Goal: Information Seeking & Learning: Understand process/instructions

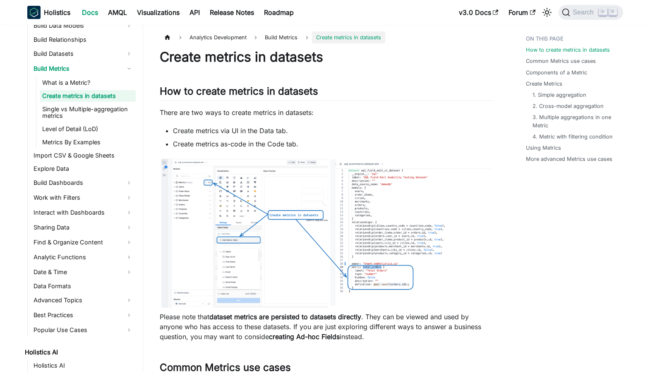
scroll to position [178, 0]
click at [106, 255] on link "Analytic Functions" at bounding box center [83, 256] width 105 height 13
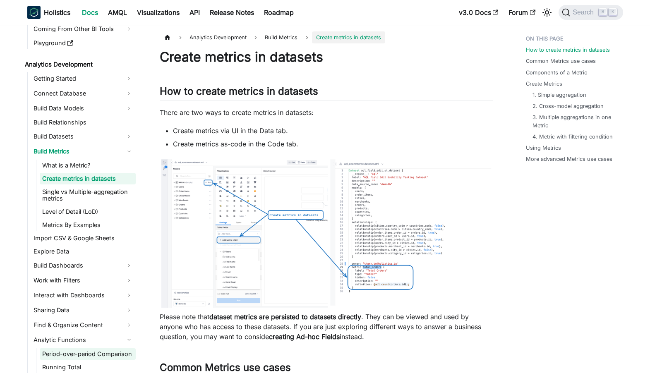
scroll to position [97, 0]
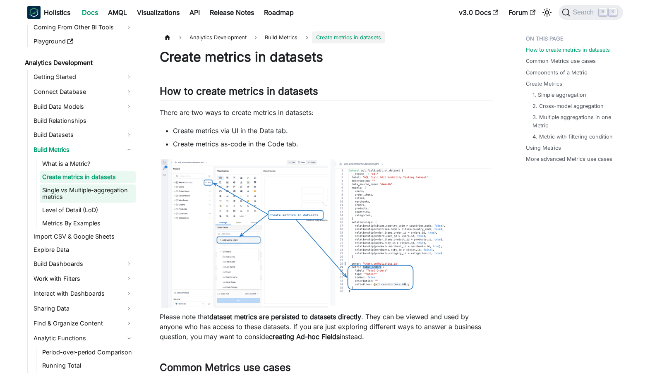
click at [58, 189] on link "Single vs Multiple-aggregation metrics" at bounding box center [88, 194] width 96 height 18
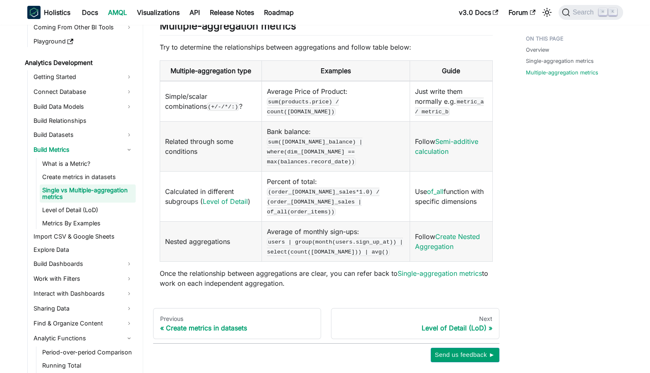
scroll to position [525, 0]
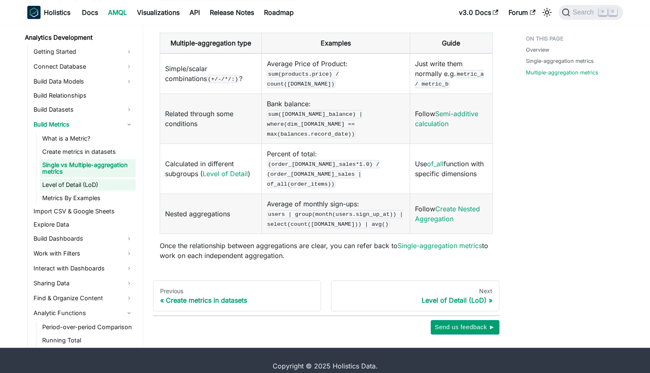
click at [93, 179] on link "Level of Detail (LoD)" at bounding box center [88, 185] width 96 height 12
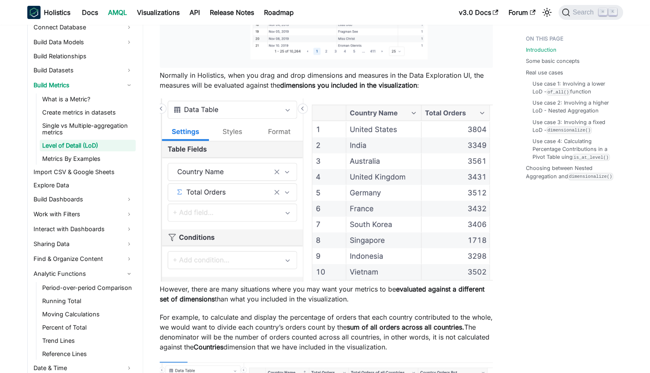
scroll to position [506, 0]
click at [123, 159] on link "Metrics By Examples" at bounding box center [88, 159] width 96 height 12
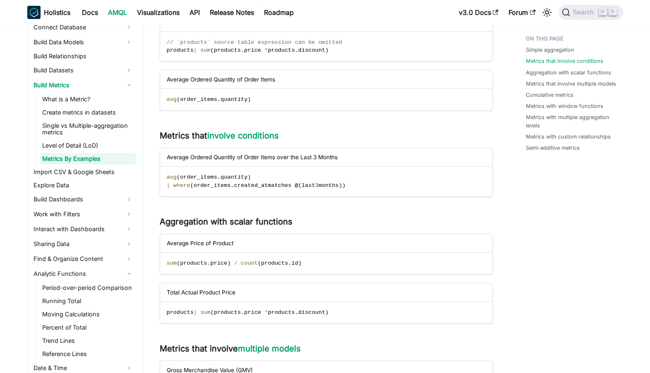
scroll to position [282, 0]
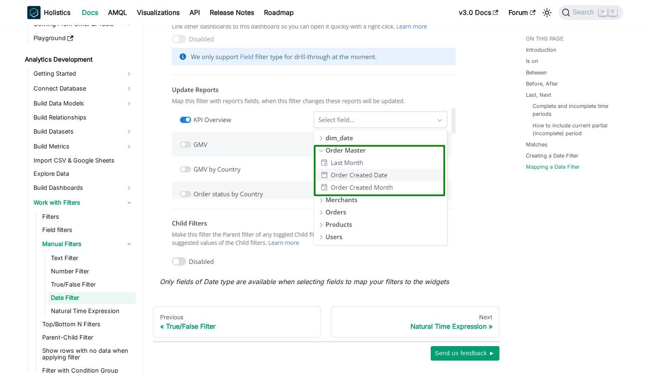
scroll to position [2737, 0]
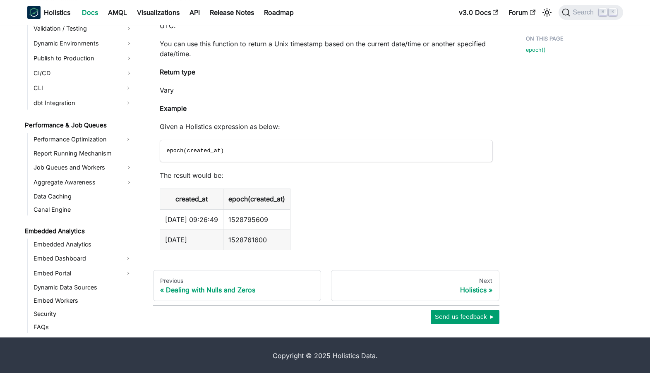
scroll to position [609, 0]
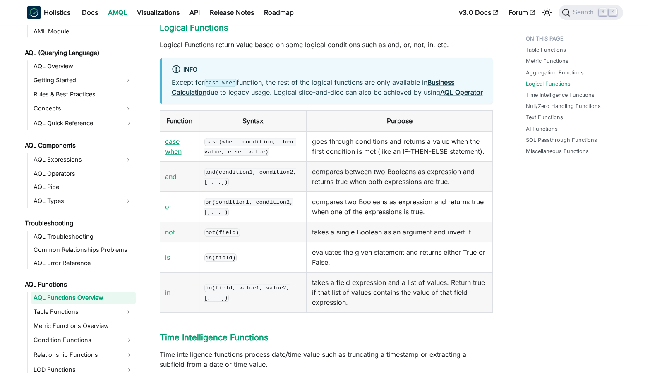
scroll to position [1718, 0]
click at [173, 181] on link "and" at bounding box center [171, 177] width 12 height 8
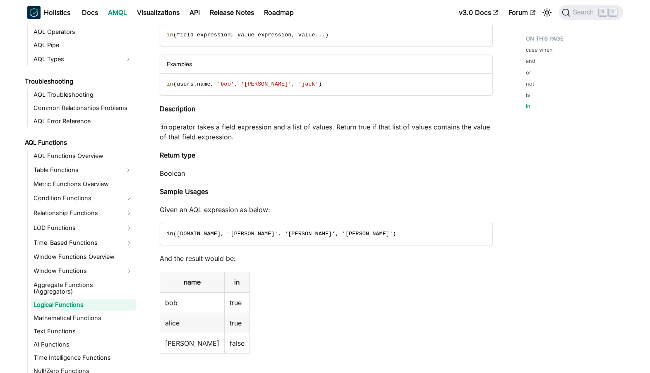
scroll to position [2536, 0]
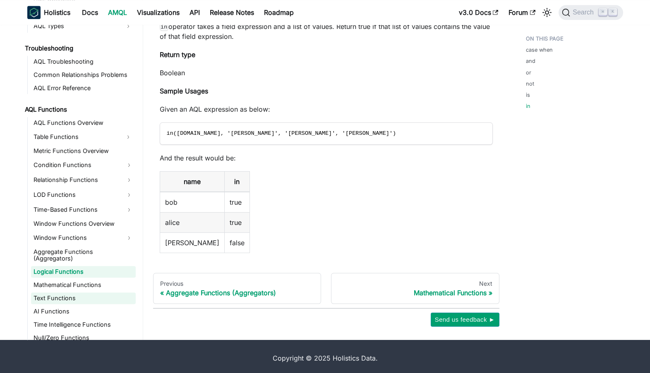
click at [102, 293] on link "Text Functions" at bounding box center [83, 299] width 105 height 12
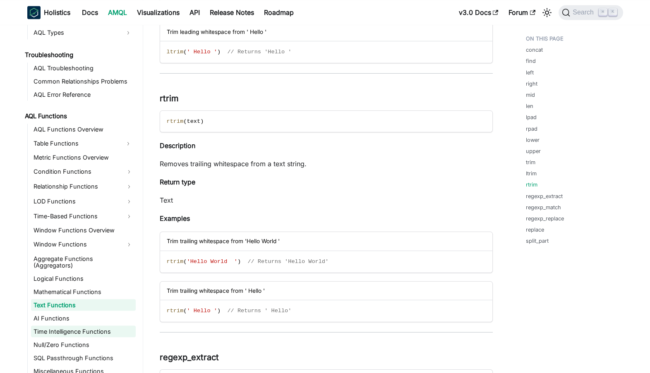
scroll to position [3318, 0]
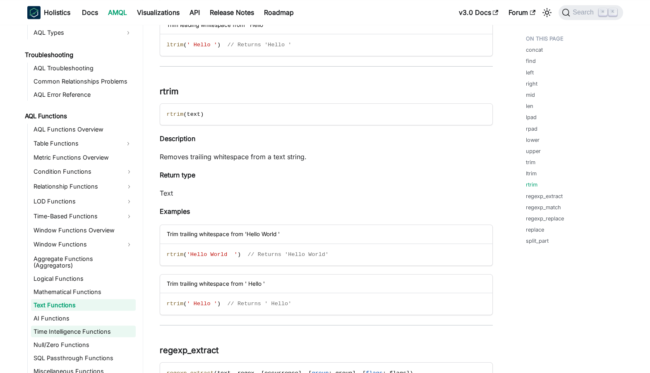
click at [89, 327] on link "Time Intelligence Functions" at bounding box center [83, 332] width 105 height 12
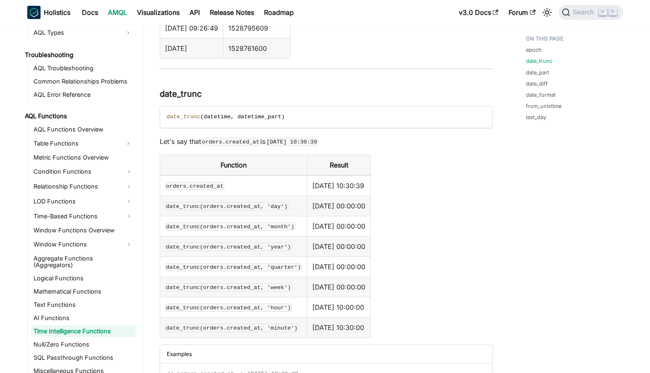
scroll to position [351, 0]
drag, startPoint x: 273, startPoint y: 142, endPoint x: 337, endPoint y: 139, distance: 63.4
click at [318, 139] on code "2021-05-28 10:30:39" at bounding box center [291, 141] width 53 height 8
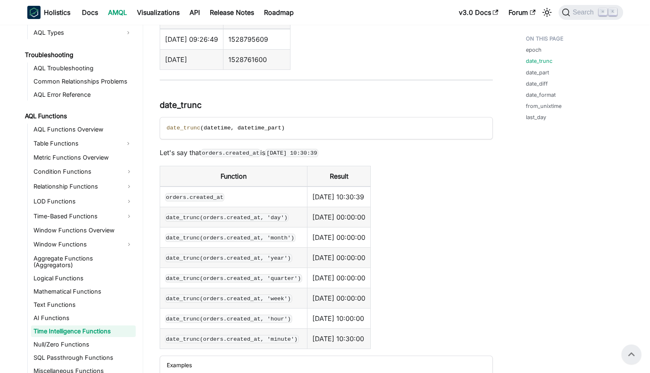
scroll to position [323, 0]
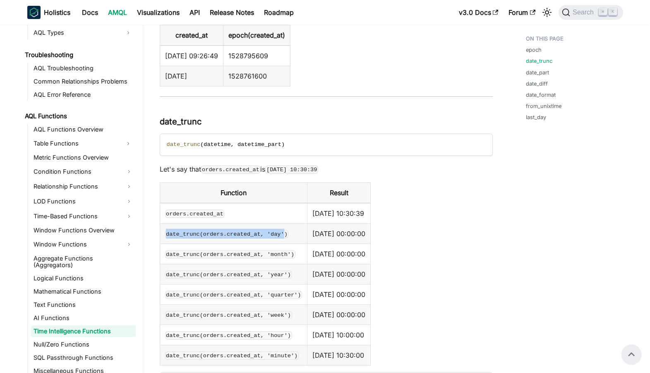
drag, startPoint x: 167, startPoint y: 234, endPoint x: 286, endPoint y: 232, distance: 118.8
click at [286, 232] on code "date_trunc(orders.created_at, 'day')" at bounding box center [227, 234] width 124 height 8
drag, startPoint x: 381, startPoint y: 232, endPoint x: 352, endPoint y: 232, distance: 29.4
click at [352, 232] on td "2021-05-28 00:00:00" at bounding box center [339, 234] width 63 height 20
copy td "00:00:00"
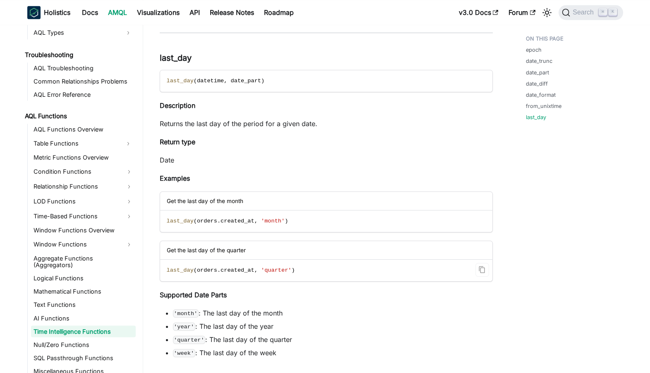
scroll to position [3363, 0]
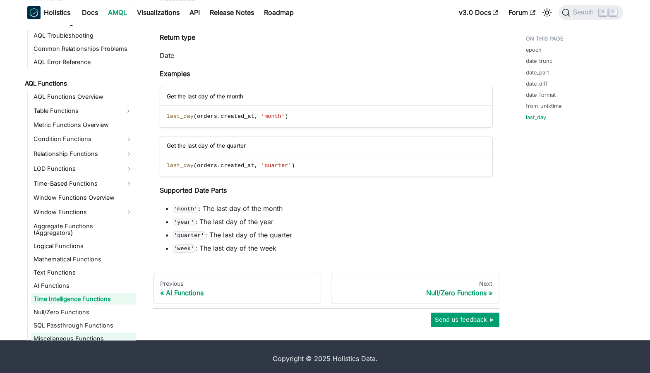
click at [80, 333] on link "Miscellaneous Functions" at bounding box center [83, 339] width 105 height 12
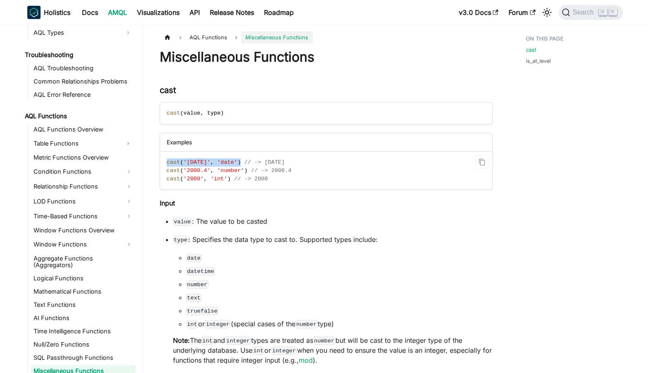
drag, startPoint x: 166, startPoint y: 164, endPoint x: 253, endPoint y: 164, distance: 87.8
click at [253, 164] on code "cast ( '2021-01-01' , 'date' ) // -> 2021-01-01 cast ( '2000.4' , 'number' ) //…" at bounding box center [325, 171] width 331 height 38
copy span "cast ( '2021-01-01' , 'date' )"
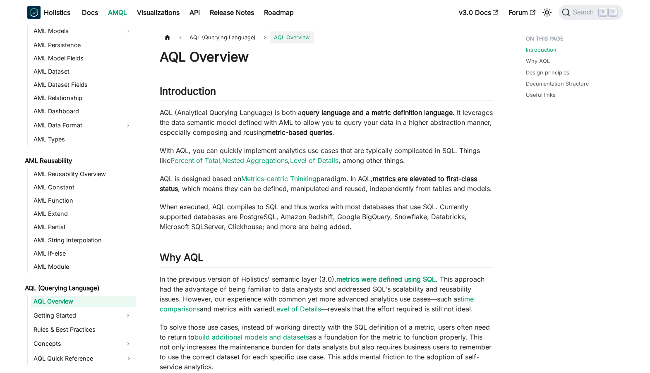
scroll to position [113, 0]
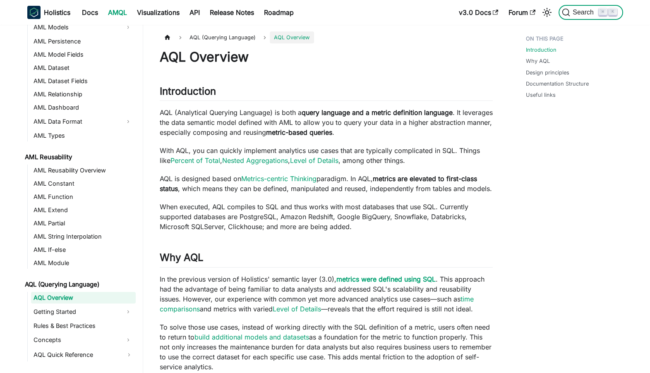
click at [576, 15] on span "Search" at bounding box center [585, 12] width 29 height 7
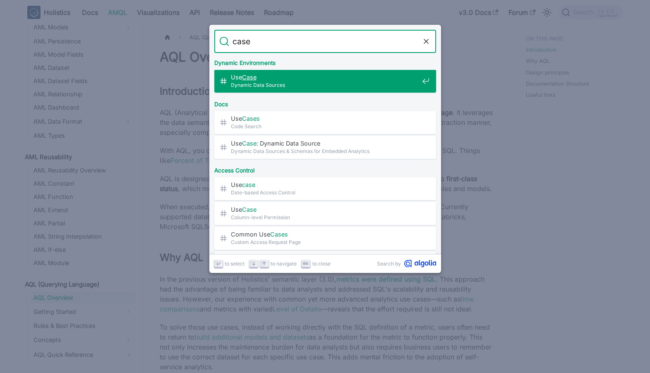
type input "case"
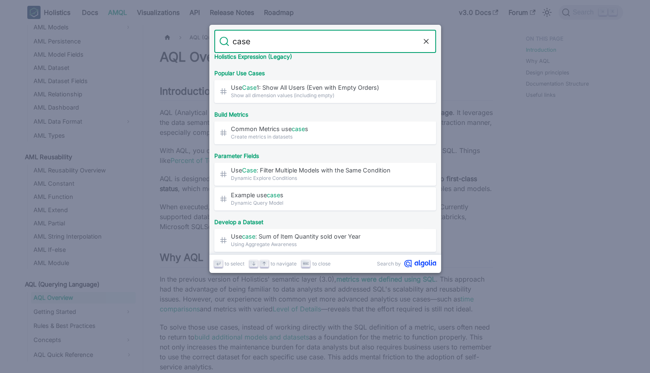
scroll to position [298, 0]
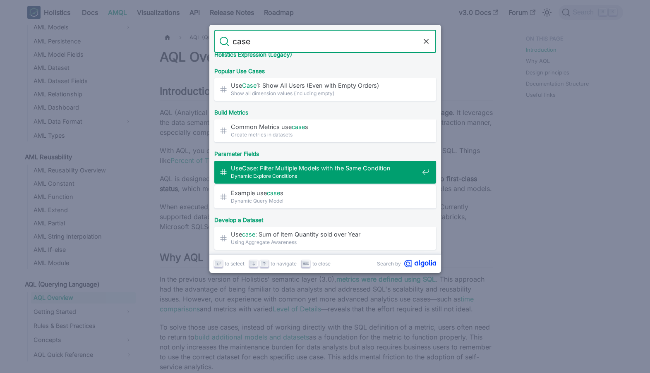
click at [267, 176] on span "Dynamic Explore Conditions" at bounding box center [325, 176] width 188 height 8
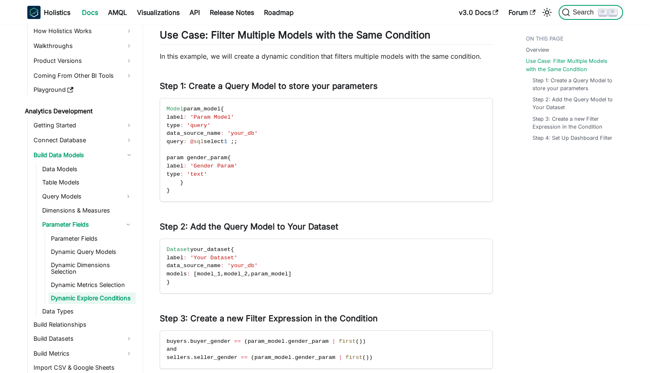
scroll to position [49, 0]
click at [578, 13] on span "Search" at bounding box center [585, 12] width 29 height 7
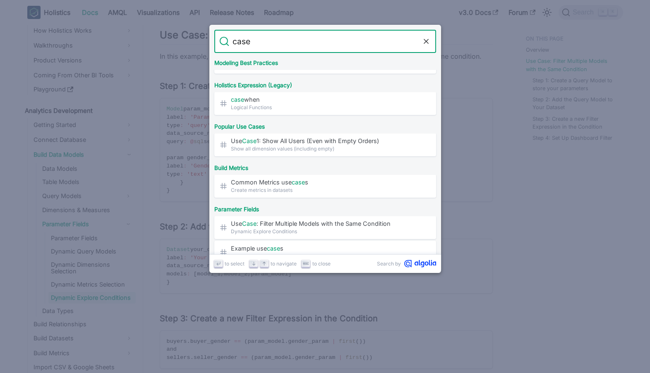
scroll to position [242, 0]
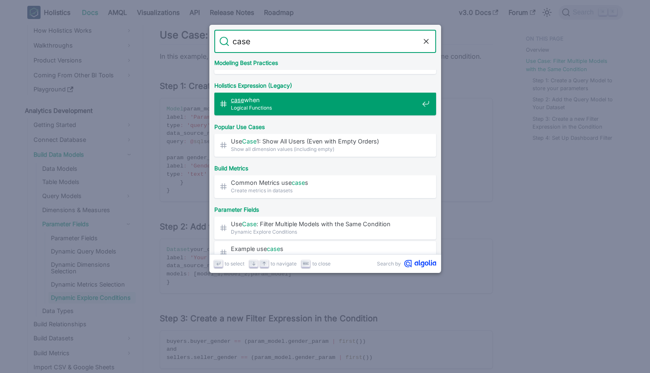
type input "case"
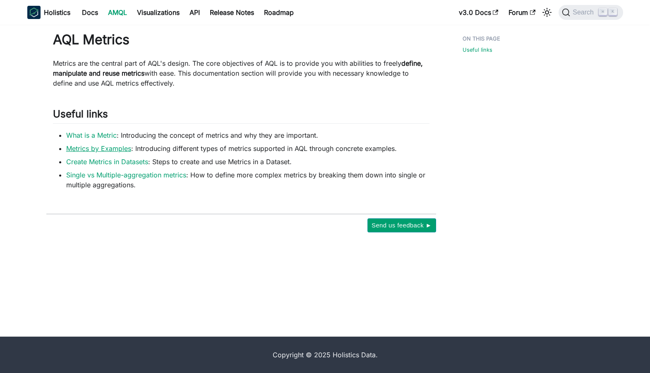
click at [101, 151] on link "Metrics by Examples" at bounding box center [98, 148] width 65 height 8
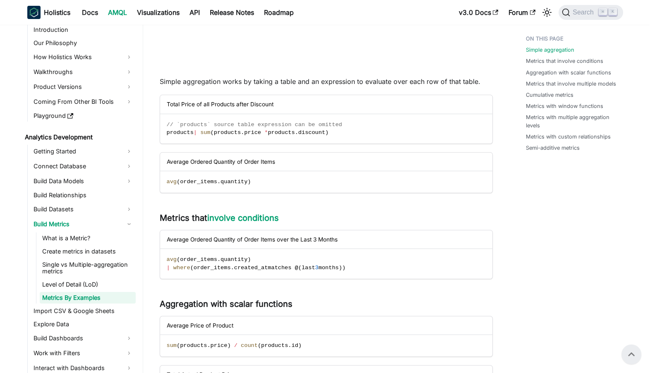
scroll to position [198, 0]
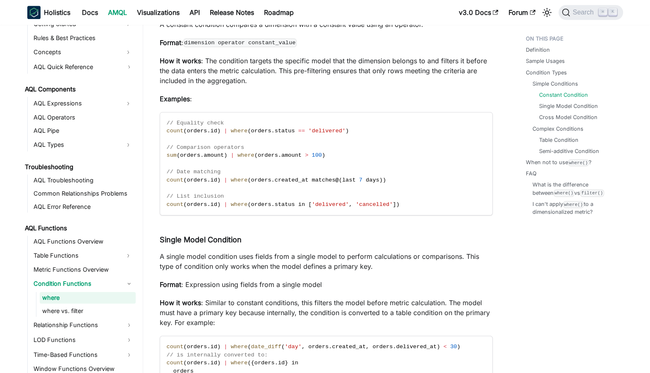
scroll to position [1175, 0]
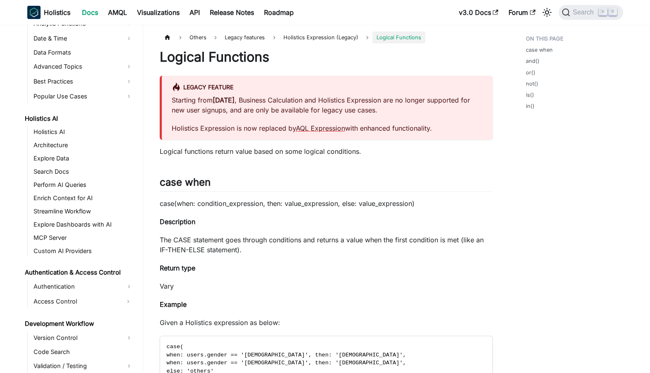
scroll to position [329, 0]
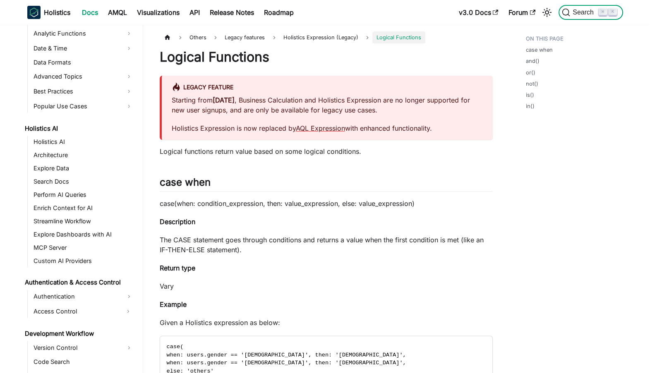
click at [584, 10] on span "Search" at bounding box center [585, 12] width 29 height 7
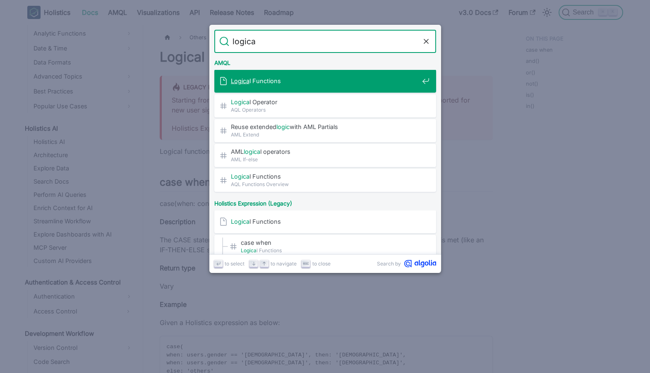
type input "logical"
click at [297, 78] on span "Logical Functions" at bounding box center [325, 81] width 188 height 8
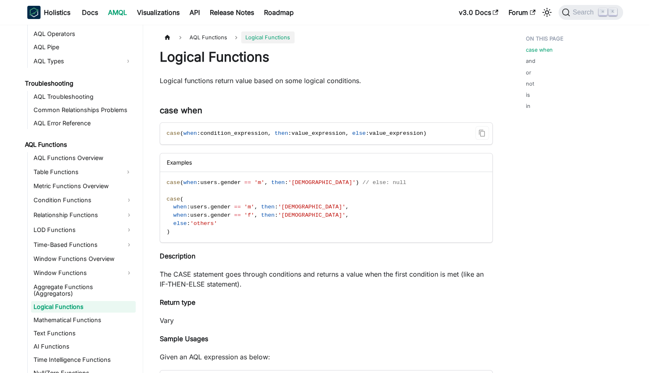
scroll to position [487, 0]
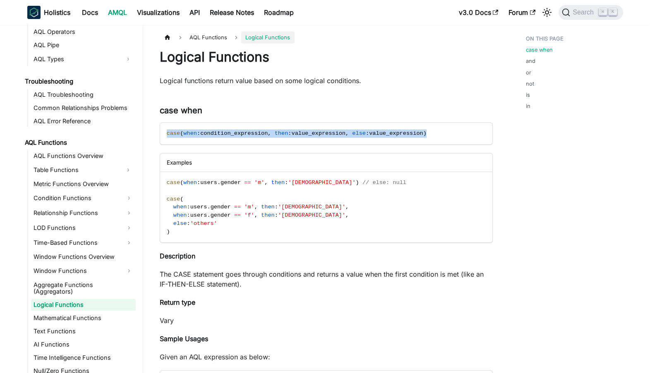
drag, startPoint x: 447, startPoint y: 135, endPoint x: 150, endPoint y: 138, distance: 297.3
copy span "case ( when : condition_expression , then : value_expression , else : value_exp…"
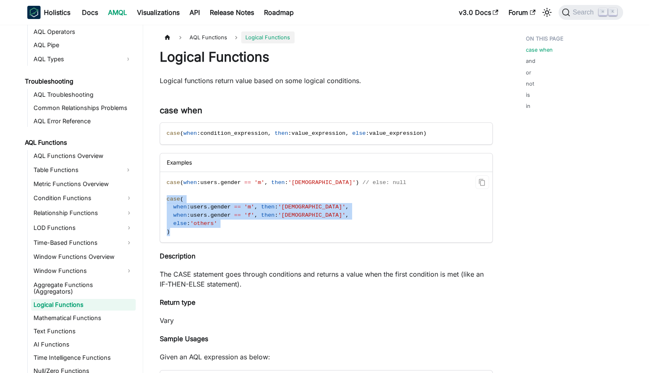
drag, startPoint x: 184, startPoint y: 233, endPoint x: 166, endPoint y: 198, distance: 38.5
click at [166, 198] on code "case ( when : users . gender == 'm' , then : '[DEMOGRAPHIC_DATA]' ) // else: nu…" at bounding box center [325, 207] width 331 height 70
copy code "case ( when : users . gender == 'm' , then : '[DEMOGRAPHIC_DATA]' , when : user…"
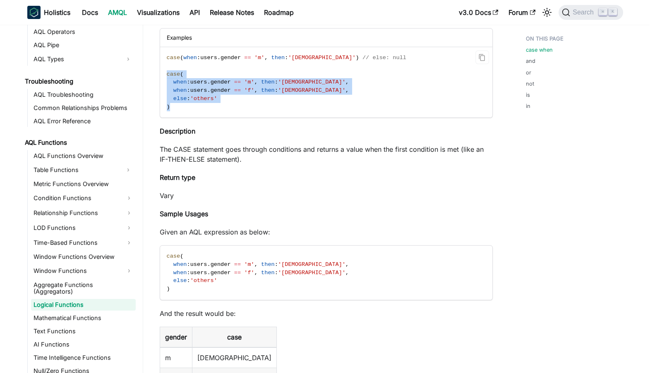
scroll to position [125, 0]
